Goal: Navigation & Orientation: Find specific page/section

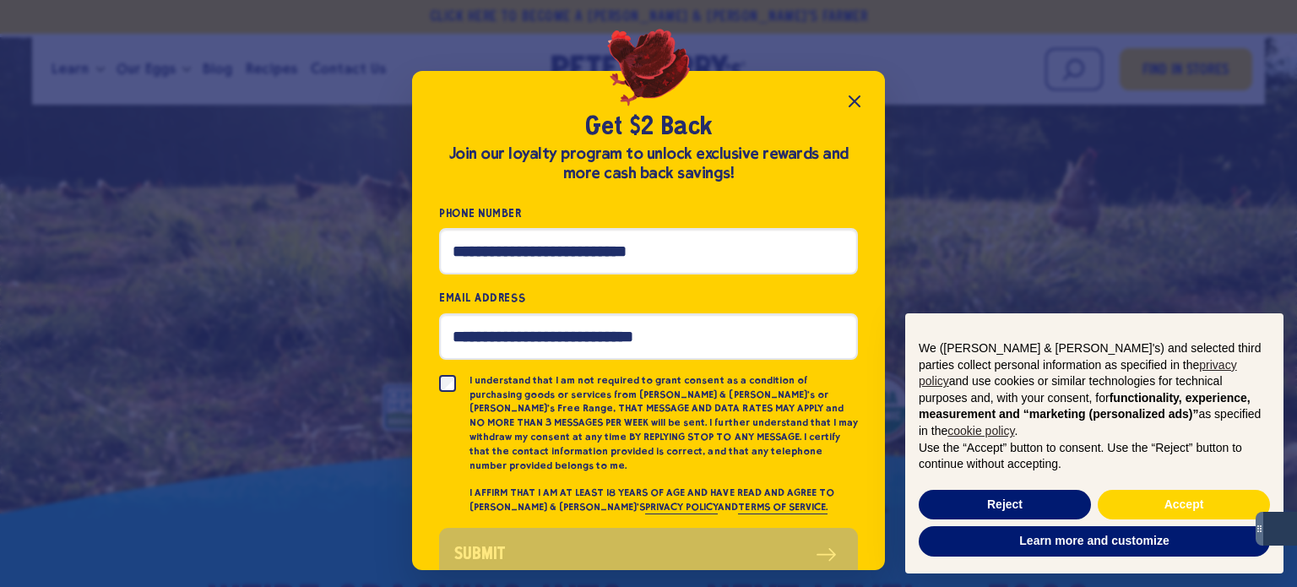
drag, startPoint x: 252, startPoint y: 323, endPoint x: 294, endPoint y: 323, distance: 42.2
click at [252, 323] on div "Get $2 Back Join our loyalty program to unlock exclusive rewards and more cash …" at bounding box center [648, 293] width 1297 height 587
click at [859, 90] on button "Close popup" at bounding box center [854, 101] width 34 height 34
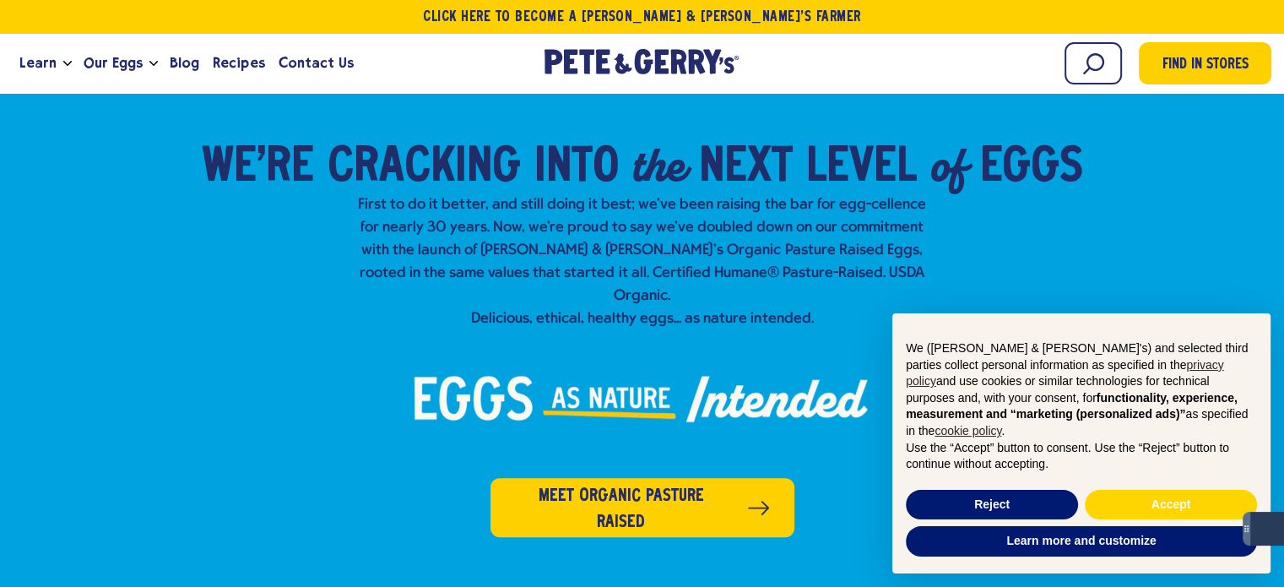
scroll to position [506, 0]
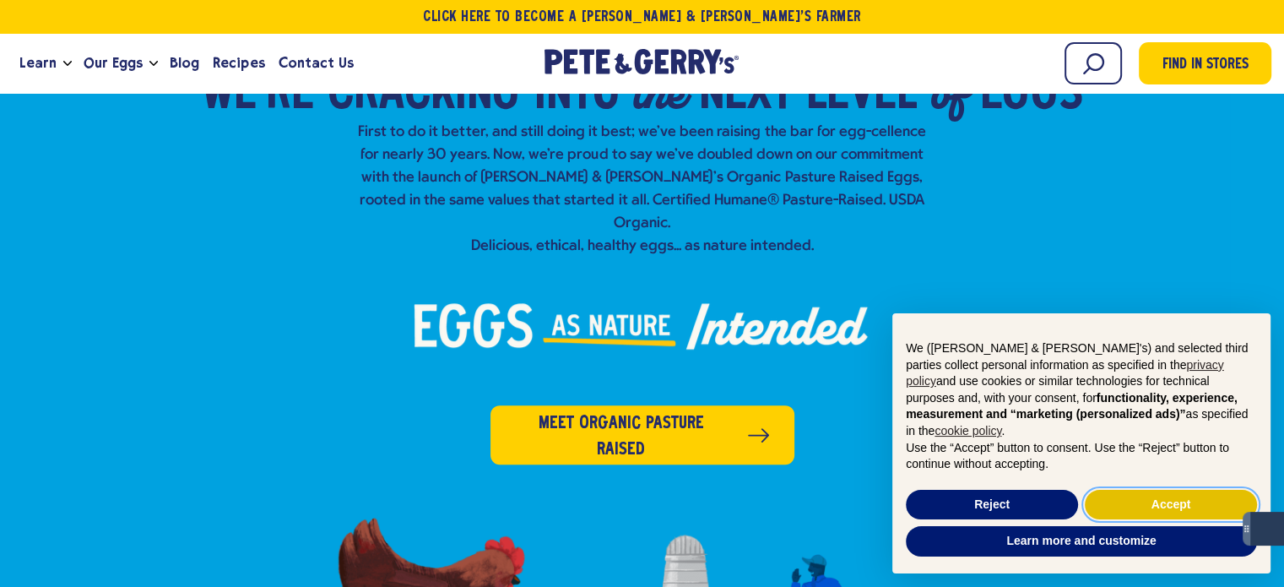
click at [1183, 506] on button "Accept" at bounding box center [1171, 505] width 172 height 30
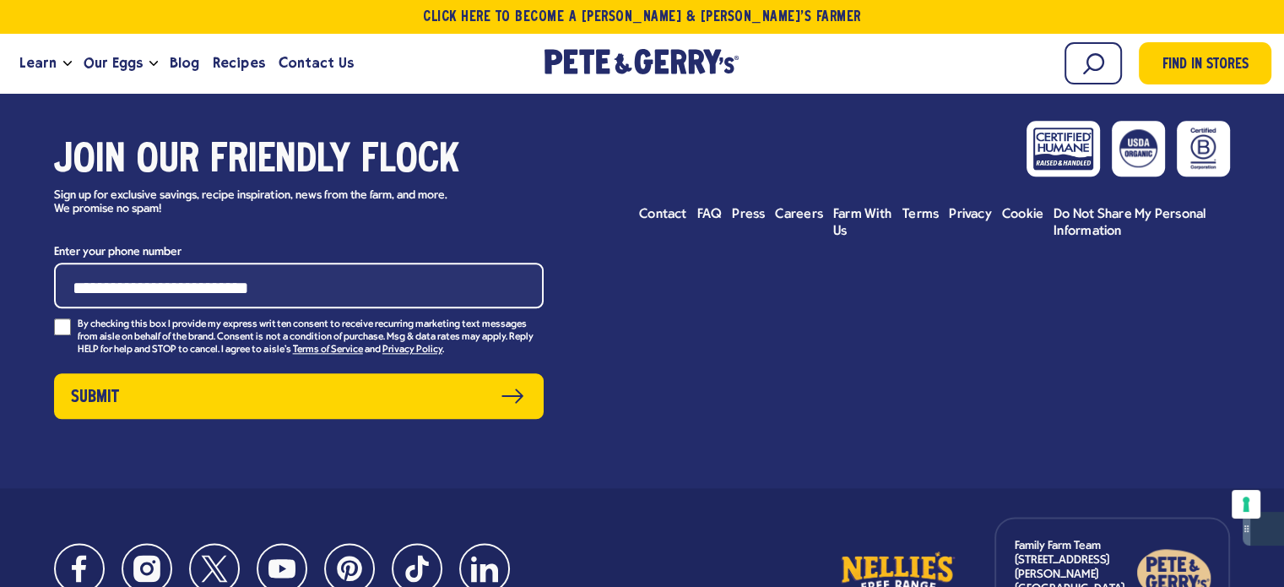
scroll to position [8458, 0]
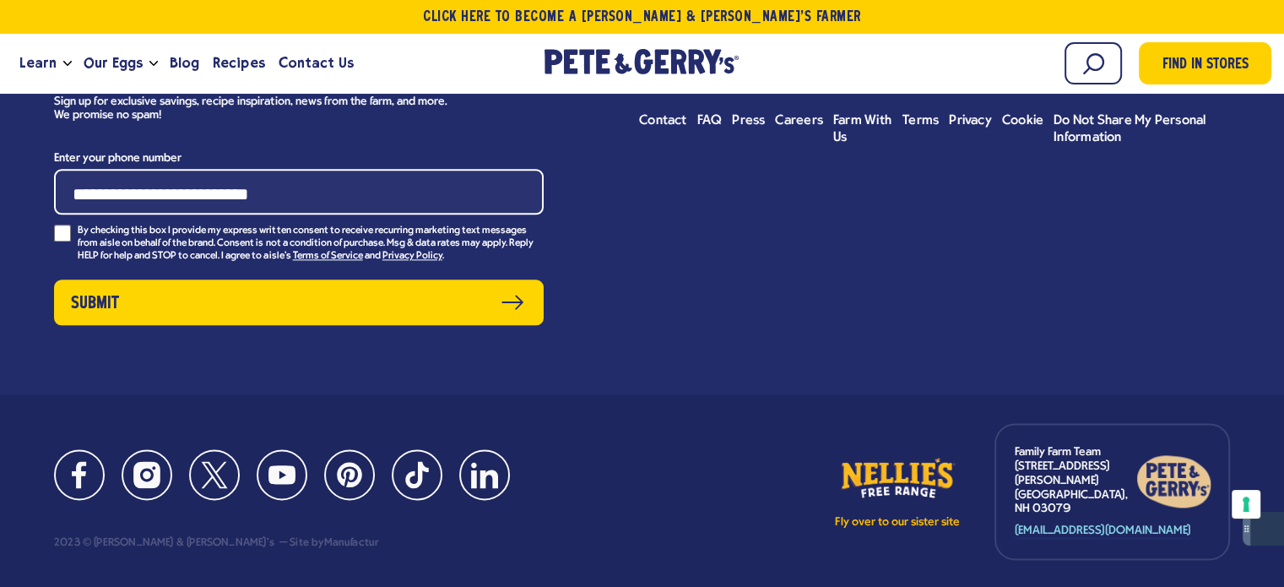
click at [287, 350] on div "Join our friendly flock Sign up for exclusive savings, recipe inspiration, news…" at bounding box center [642, 179] width 1284 height 433
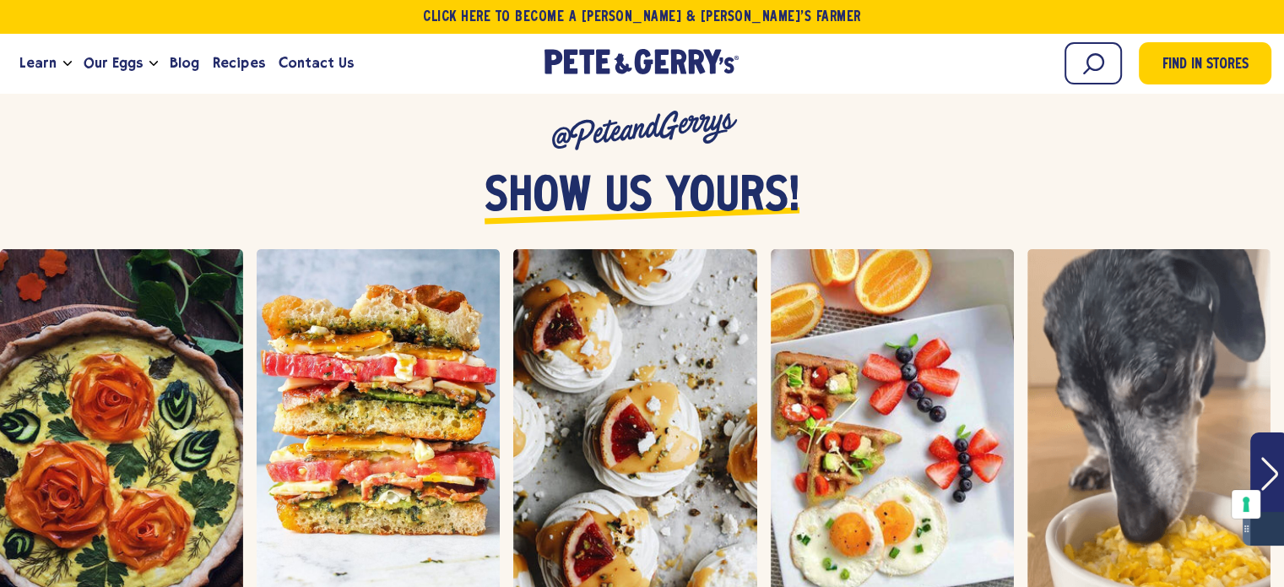
scroll to position [6263, 0]
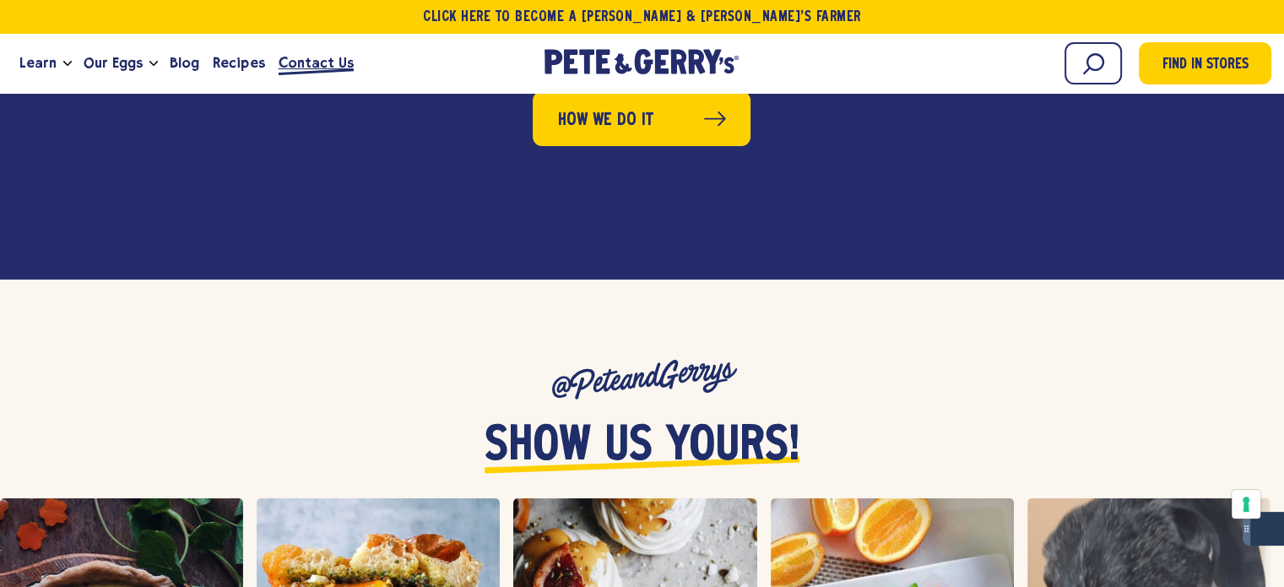
click at [320, 56] on span "Contact Us" at bounding box center [316, 62] width 75 height 21
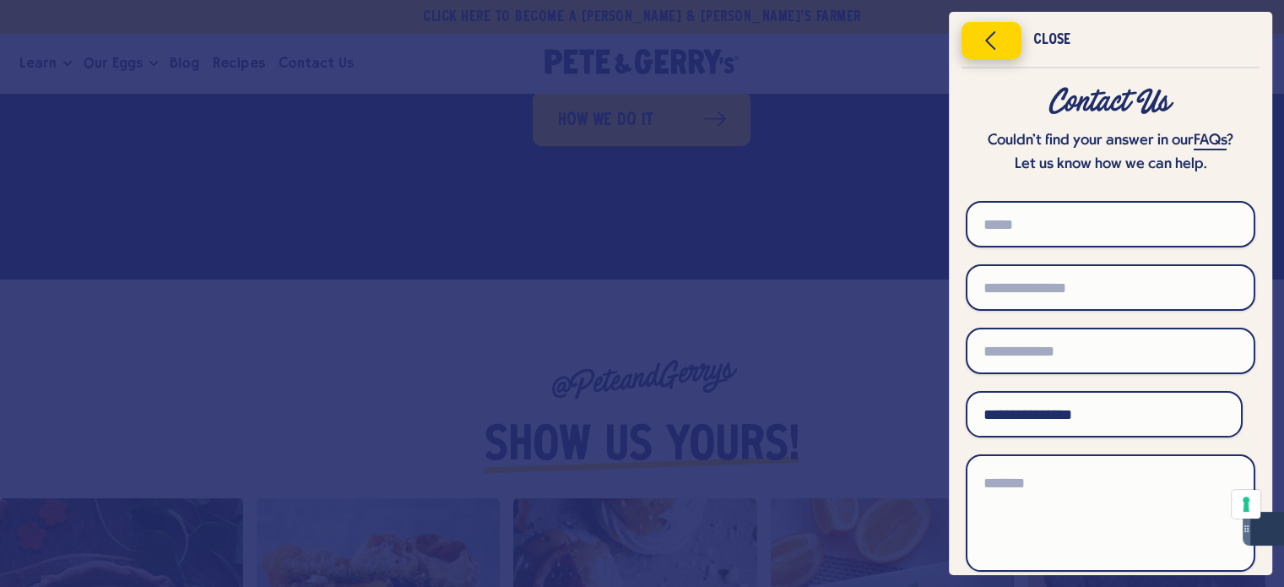
click at [1010, 46] on icon "Close menu" at bounding box center [991, 40] width 43 height 25
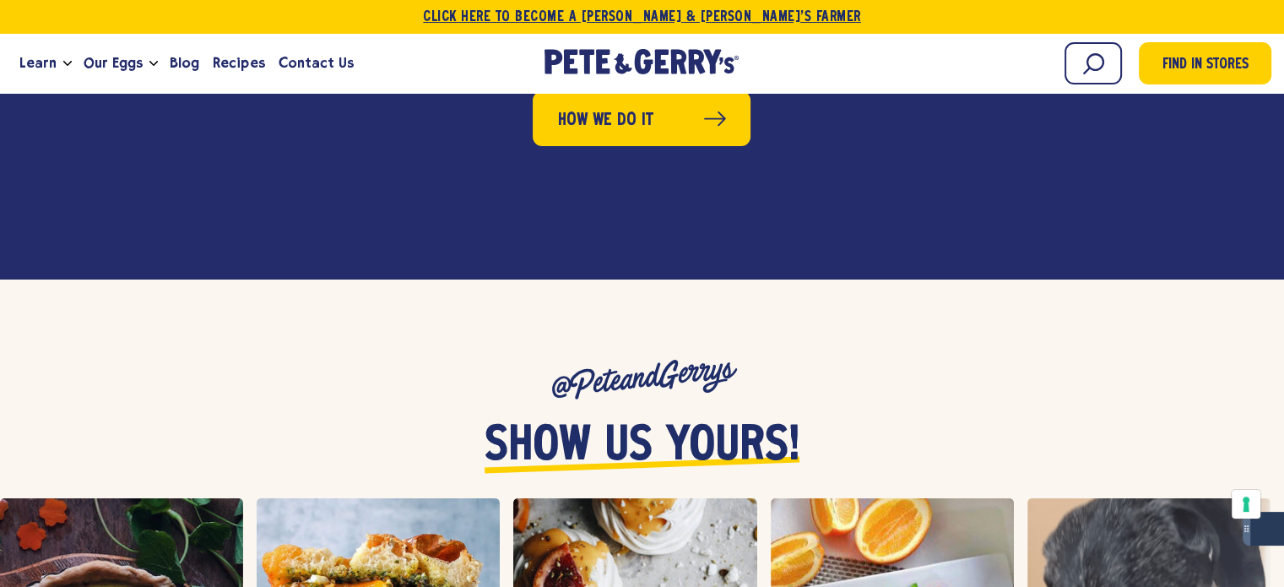
click at [644, 14] on link "Click Here To Become a [PERSON_NAME] & [PERSON_NAME]’s Farmer" at bounding box center [642, 17] width 1284 height 34
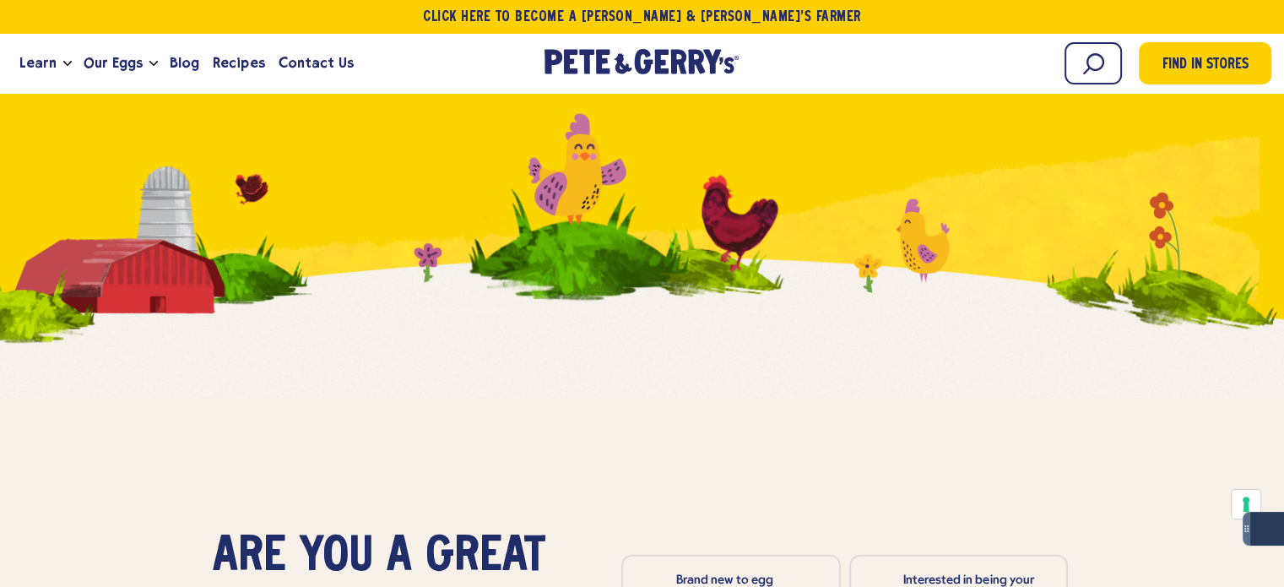
scroll to position [4474, 0]
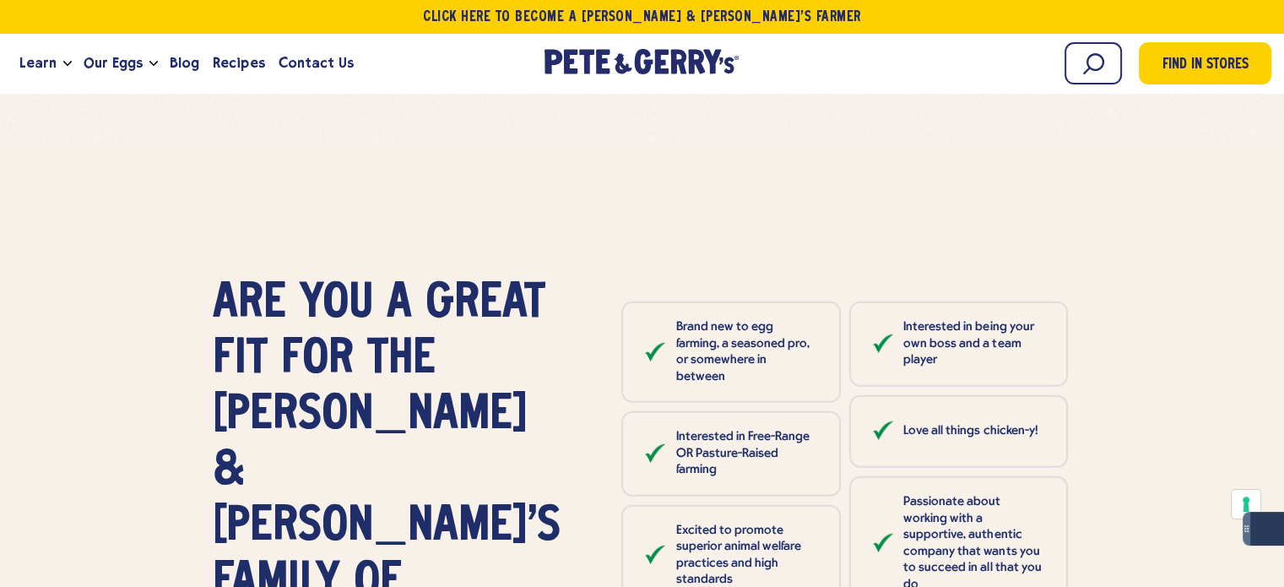
click at [354, 555] on span "of" at bounding box center [378, 583] width 48 height 56
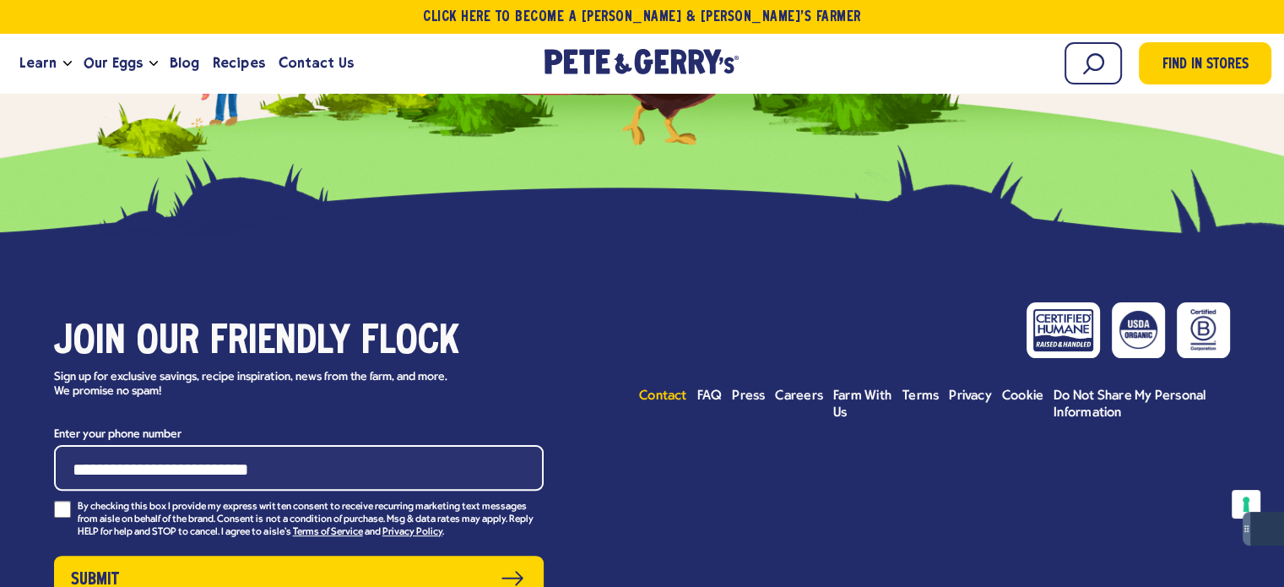
scroll to position [6753, 0]
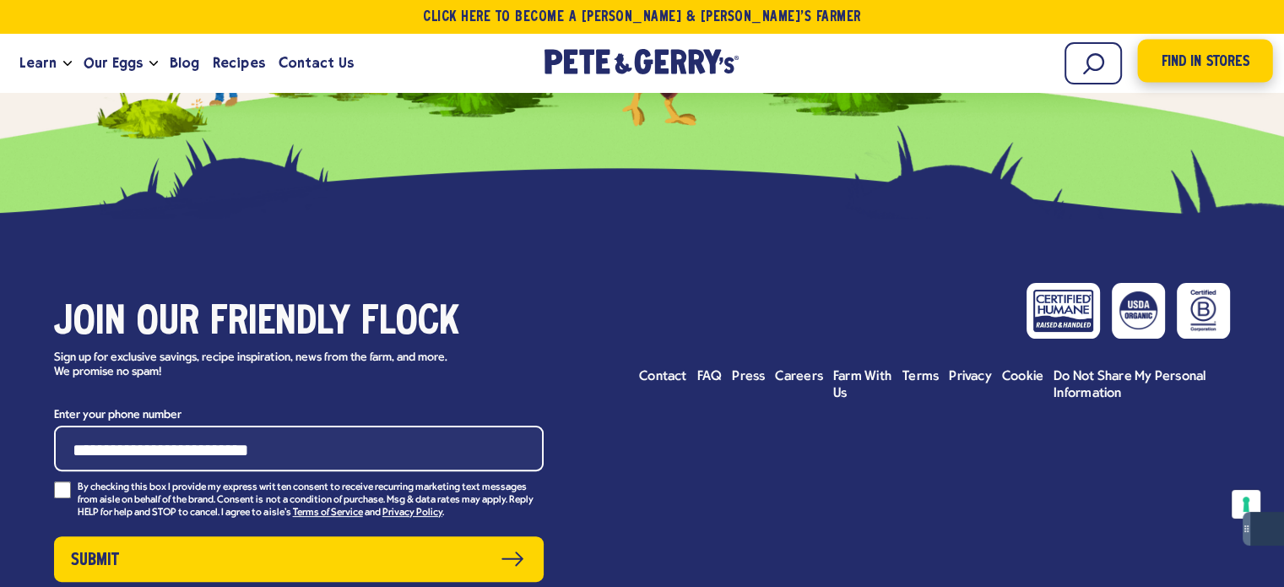
click at [1239, 73] on span "Find in Stores" at bounding box center [1205, 62] width 88 height 23
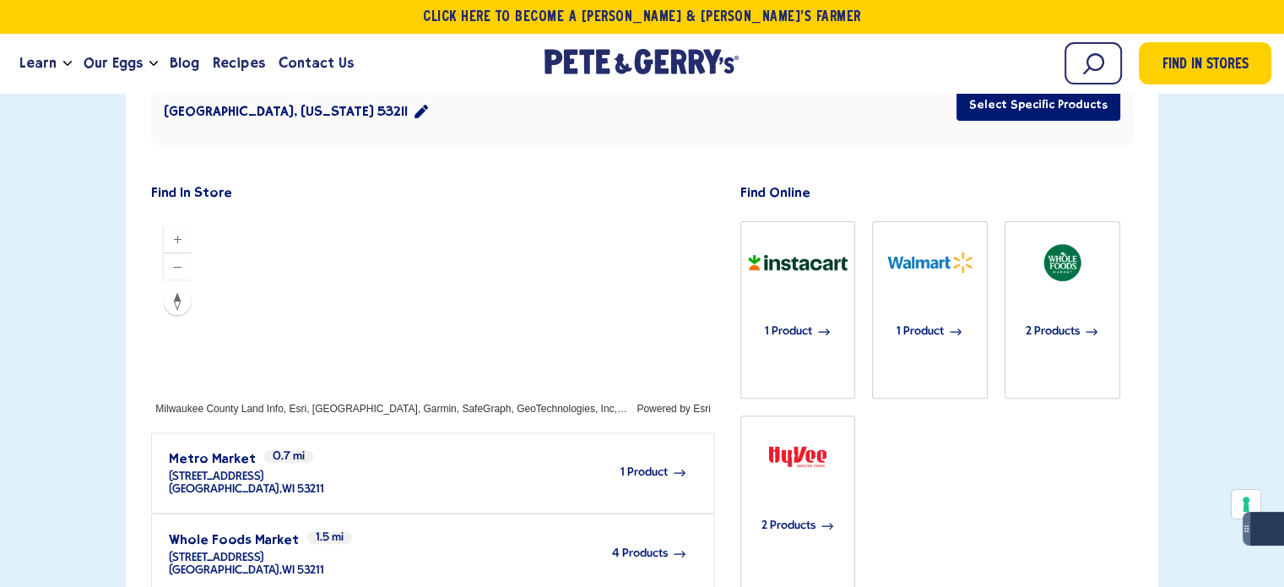
scroll to position [506, 0]
